Goal: Transaction & Acquisition: Purchase product/service

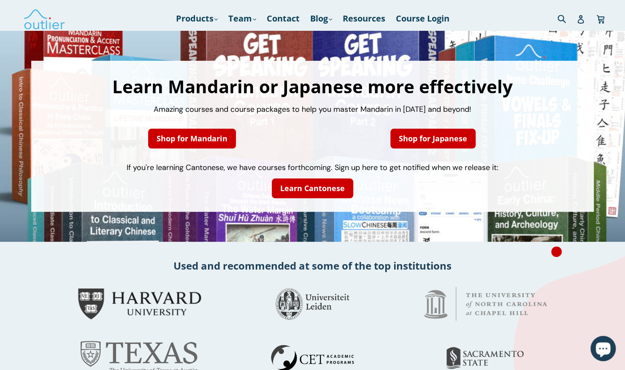
scroll to position [8, 0]
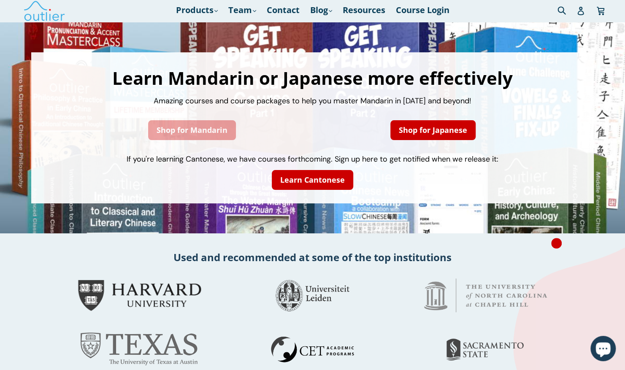
click at [187, 129] on link "Shop for Mandarin" at bounding box center [192, 130] width 88 height 20
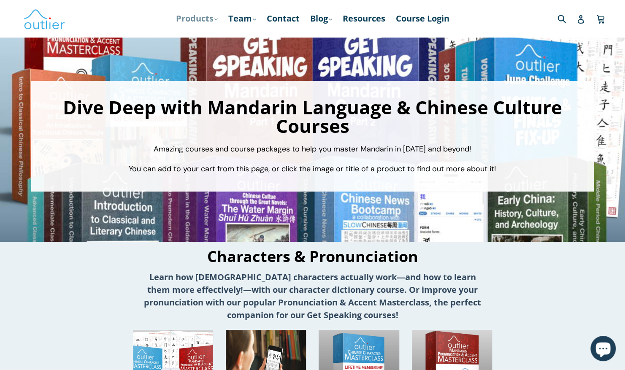
click at [200, 24] on link "Products .cls-1{fill:#231f20} expand" at bounding box center [197, 18] width 50 height 15
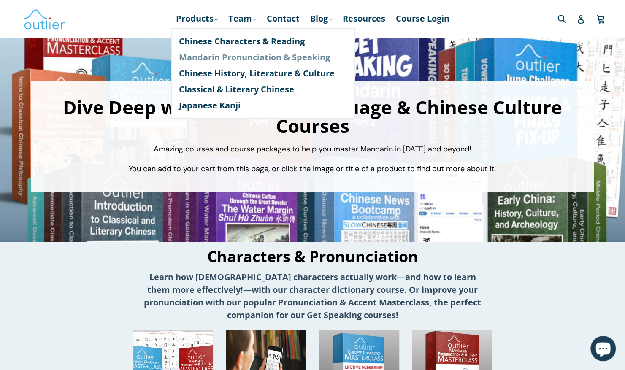
click at [194, 59] on link "Mandarin Pronunciation & Speaking" at bounding box center [263, 57] width 168 height 16
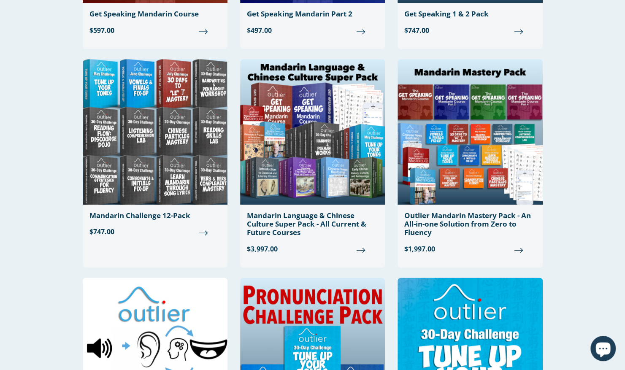
scroll to position [438, 0]
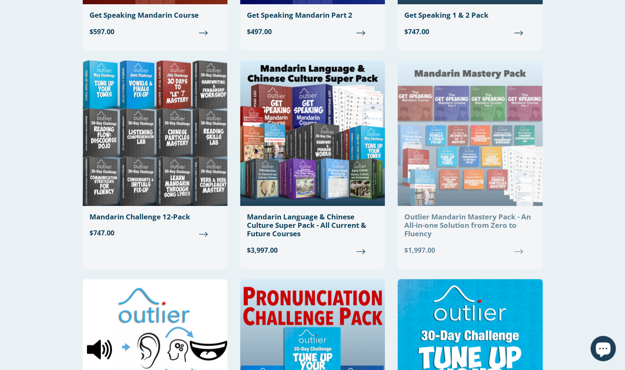
click at [453, 133] on img at bounding box center [470, 133] width 145 height 146
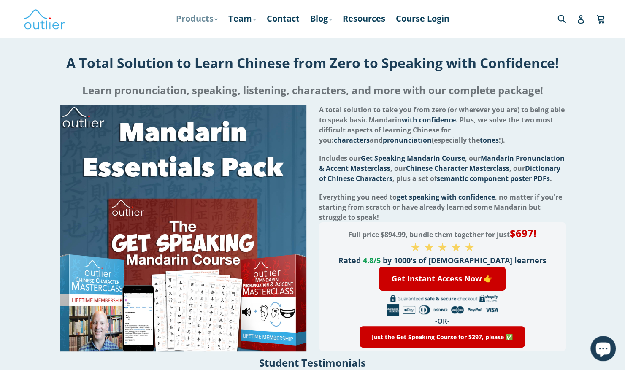
click at [195, 19] on link "Products .cls-1{fill:#231f20} expand" at bounding box center [197, 18] width 50 height 15
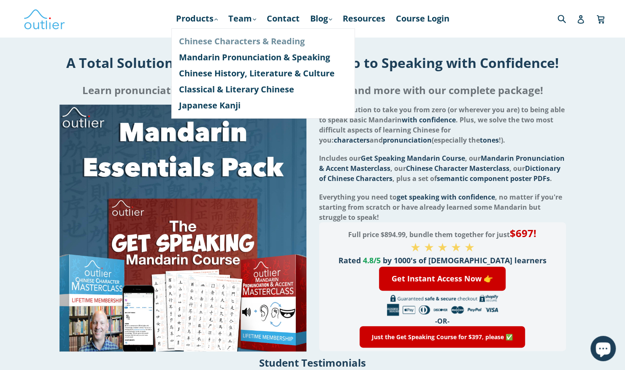
click at [198, 39] on link "Chinese Characters & Reading" at bounding box center [263, 41] width 168 height 16
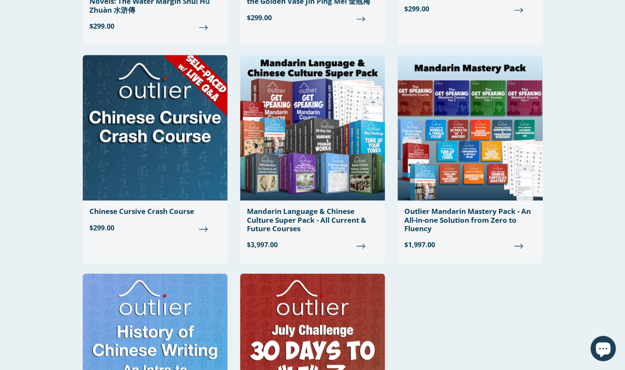
scroll to position [669, 0]
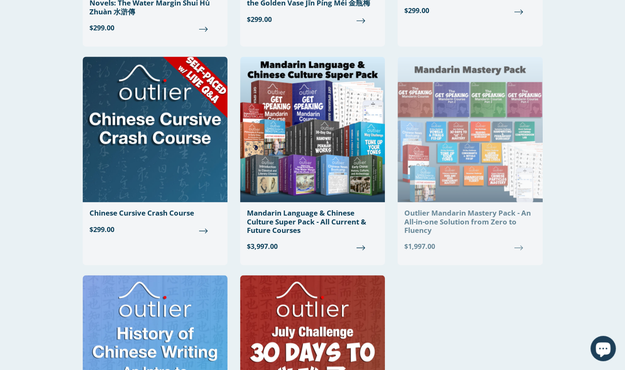
click at [467, 156] on img at bounding box center [470, 130] width 145 height 146
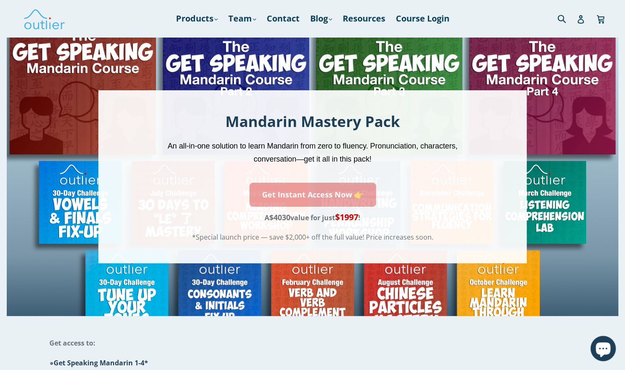
click at [338, 187] on link "Get Instant Access Now 👉" at bounding box center [312, 195] width 127 height 24
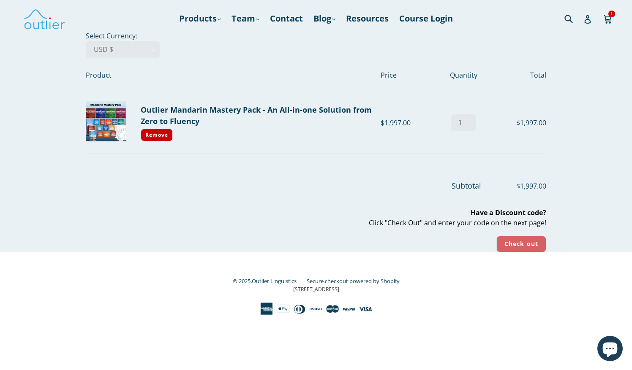
click at [507, 242] on input "Check out" at bounding box center [521, 244] width 50 height 16
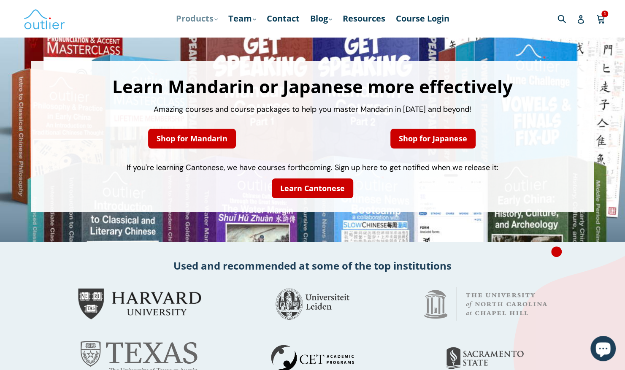
click at [196, 16] on link "Products .cls-1{fill:#231f20} expand" at bounding box center [197, 18] width 50 height 15
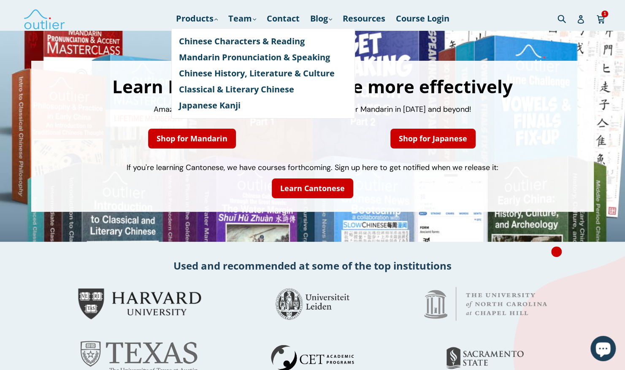
click at [195, 265] on h2 "Used and recommended at some of the top institutions" at bounding box center [312, 266] width 625 height 14
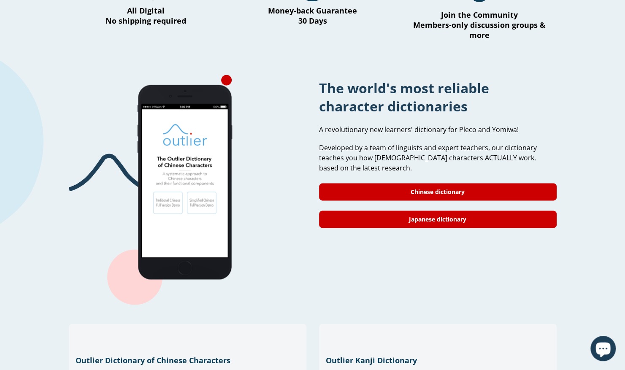
scroll to position [642, 0]
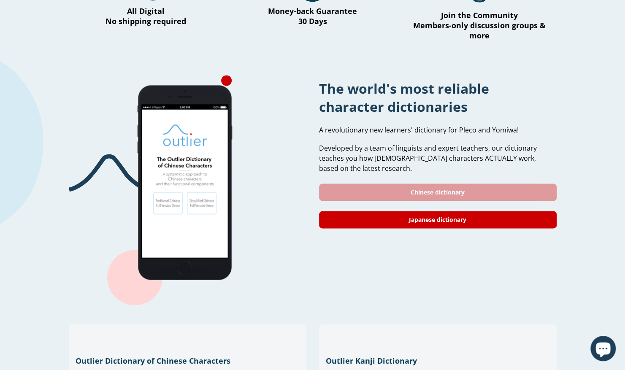
click at [386, 184] on link "Chinese dictionary" at bounding box center [438, 192] width 238 height 17
